Goal: Task Accomplishment & Management: Use online tool/utility

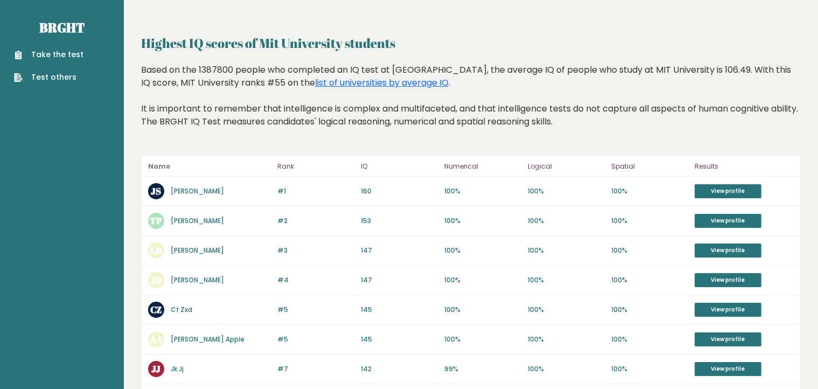
click at [54, 54] on link "Take the test" at bounding box center [49, 54] width 70 height 11
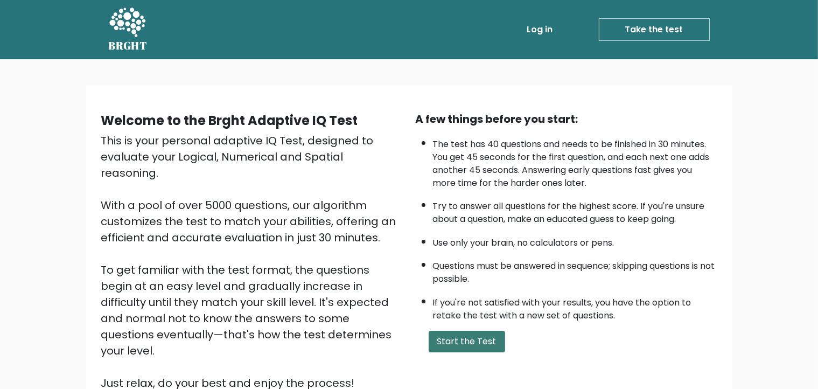
click at [445, 339] on button "Start the Test" at bounding box center [467, 342] width 77 height 22
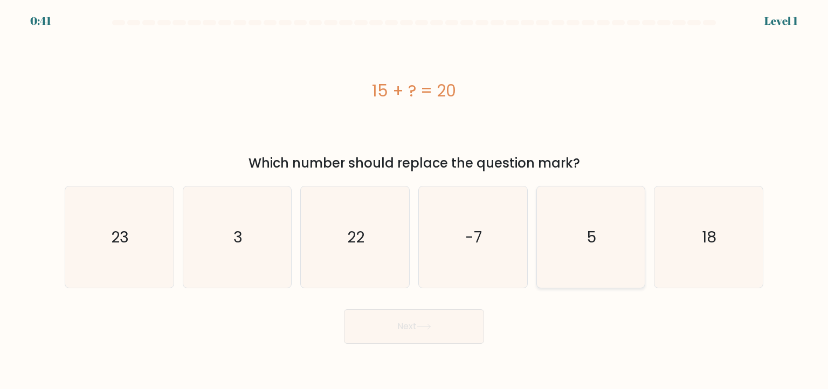
click at [569, 247] on icon "5" at bounding box center [590, 236] width 101 height 101
click at [414, 200] on input "e. 5" at bounding box center [414, 197] width 1 height 5
radio input "true"
click at [473, 324] on button "Next" at bounding box center [414, 326] width 140 height 34
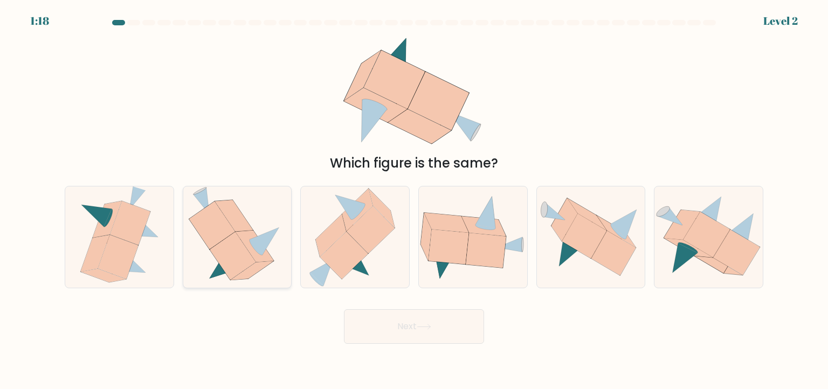
click at [237, 256] on icon at bounding box center [233, 256] width 46 height 48
click at [414, 200] on input "b." at bounding box center [414, 197] width 1 height 5
radio input "true"
click at [380, 321] on button "Next" at bounding box center [414, 326] width 140 height 34
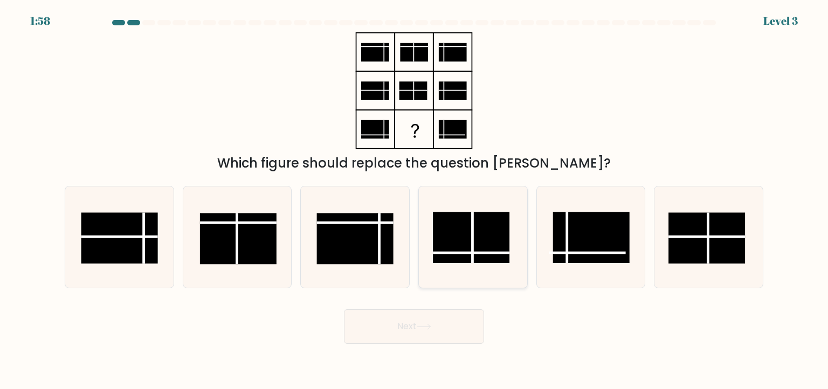
click at [455, 241] on rect at bounding box center [471, 237] width 77 height 51
click at [414, 200] on input "d." at bounding box center [414, 197] width 1 height 5
radio input "true"
click at [450, 335] on button "Next" at bounding box center [414, 326] width 140 height 34
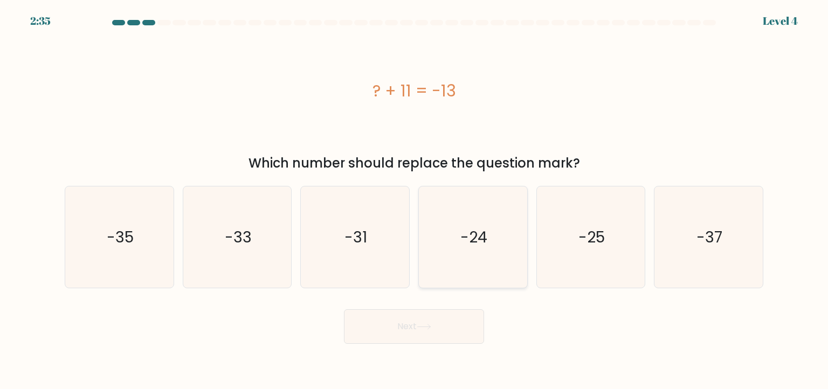
click at [478, 236] on text "-24" at bounding box center [473, 237] width 27 height 22
click at [414, 200] on input "d. -24" at bounding box center [414, 197] width 1 height 5
radio input "true"
click at [417, 339] on button "Next" at bounding box center [414, 326] width 140 height 34
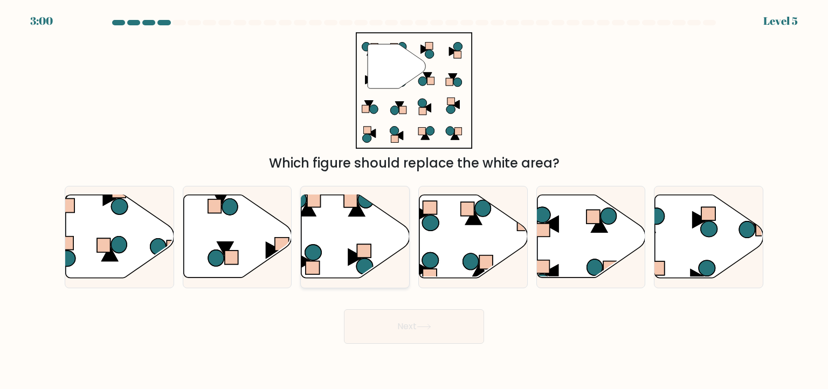
click at [349, 247] on icon at bounding box center [355, 236] width 108 height 83
click at [414, 200] on input "c." at bounding box center [414, 197] width 1 height 5
radio input "true"
click at [407, 320] on button "Next" at bounding box center [414, 326] width 140 height 34
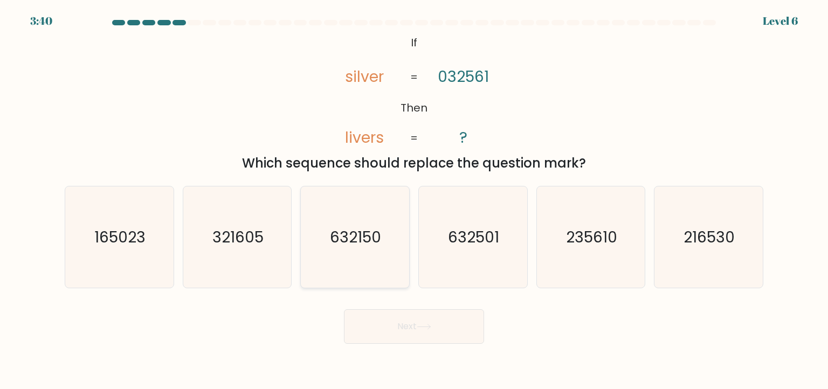
drag, startPoint x: 352, startPoint y: 245, endPoint x: 371, endPoint y: 270, distance: 31.1
click at [353, 246] on text "632150" at bounding box center [355, 237] width 51 height 22
click at [414, 200] on input "c. 632150" at bounding box center [414, 197] width 1 height 5
radio input "true"
click at [407, 329] on button "Next" at bounding box center [414, 326] width 140 height 34
